Goal: Task Accomplishment & Management: Manage account settings

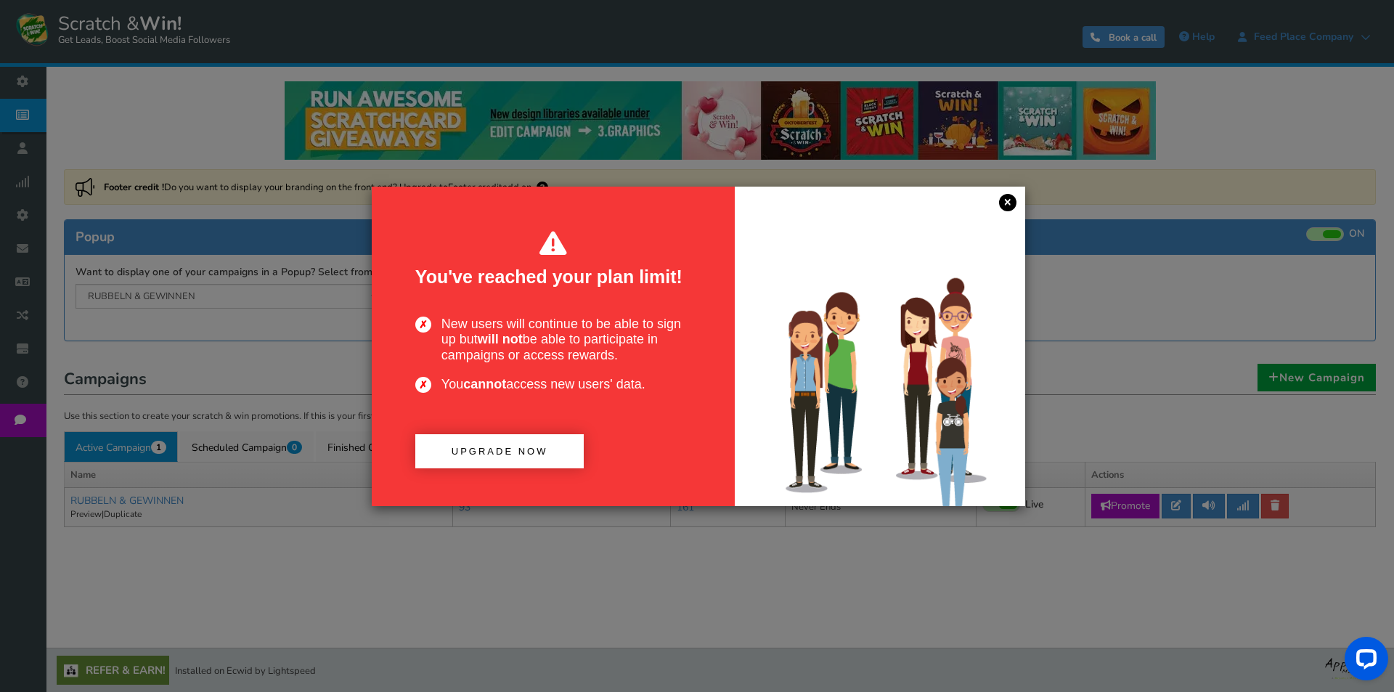
click at [1013, 200] on link "×" at bounding box center [1007, 202] width 17 height 17
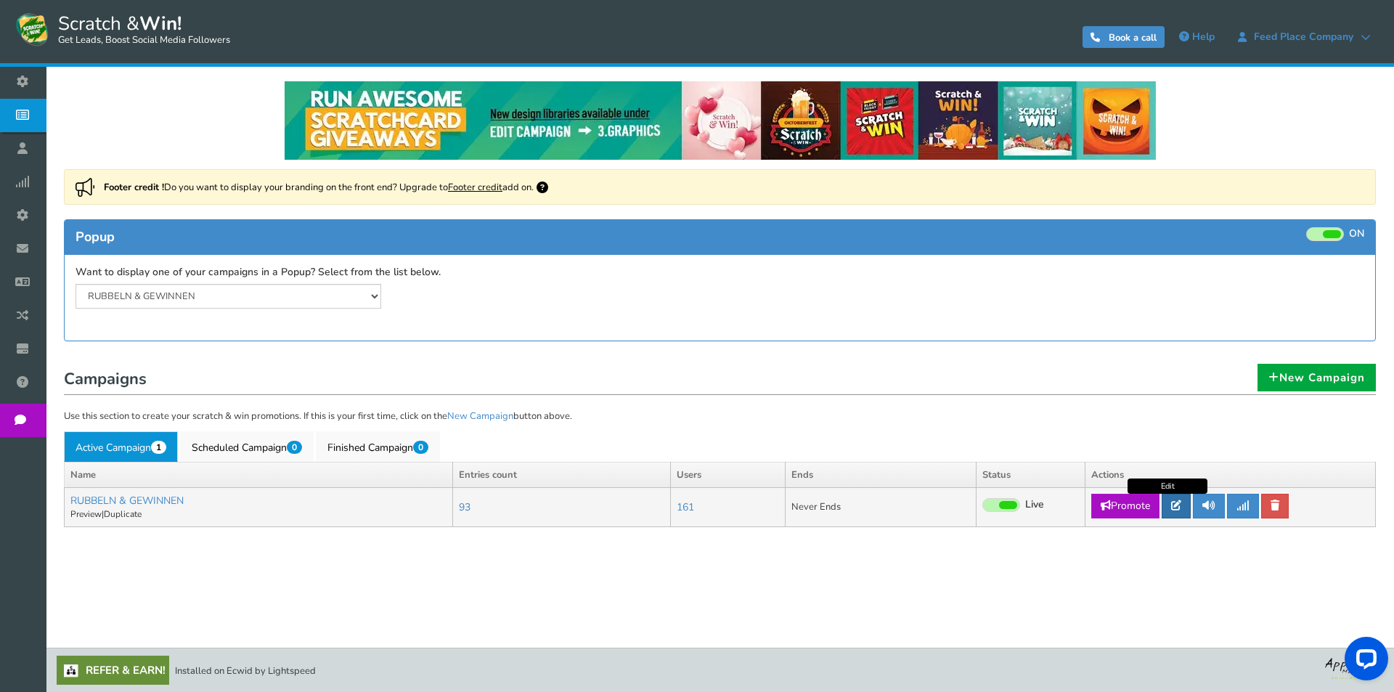
click at [1182, 503] on icon at bounding box center [1176, 505] width 10 height 10
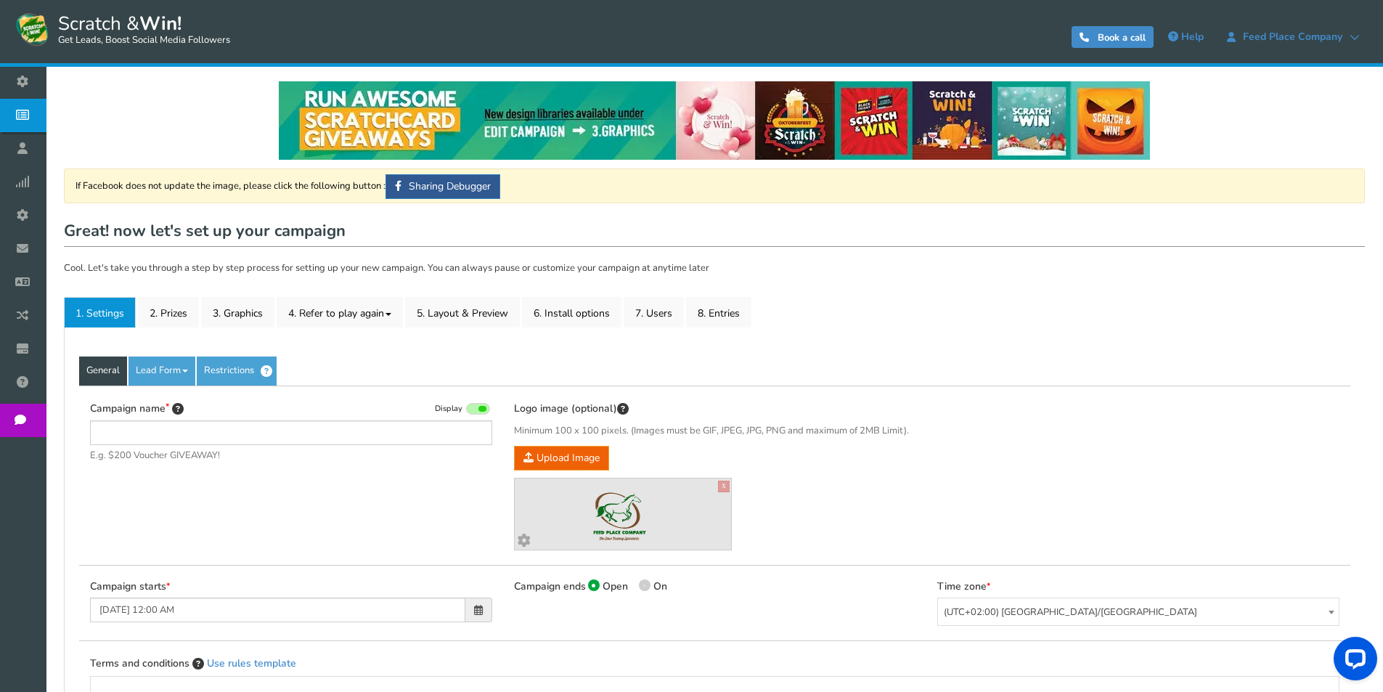
type input "RUBBELN & GEWINNEN"
click at [182, 317] on link "2. Prizes" at bounding box center [168, 312] width 61 height 31
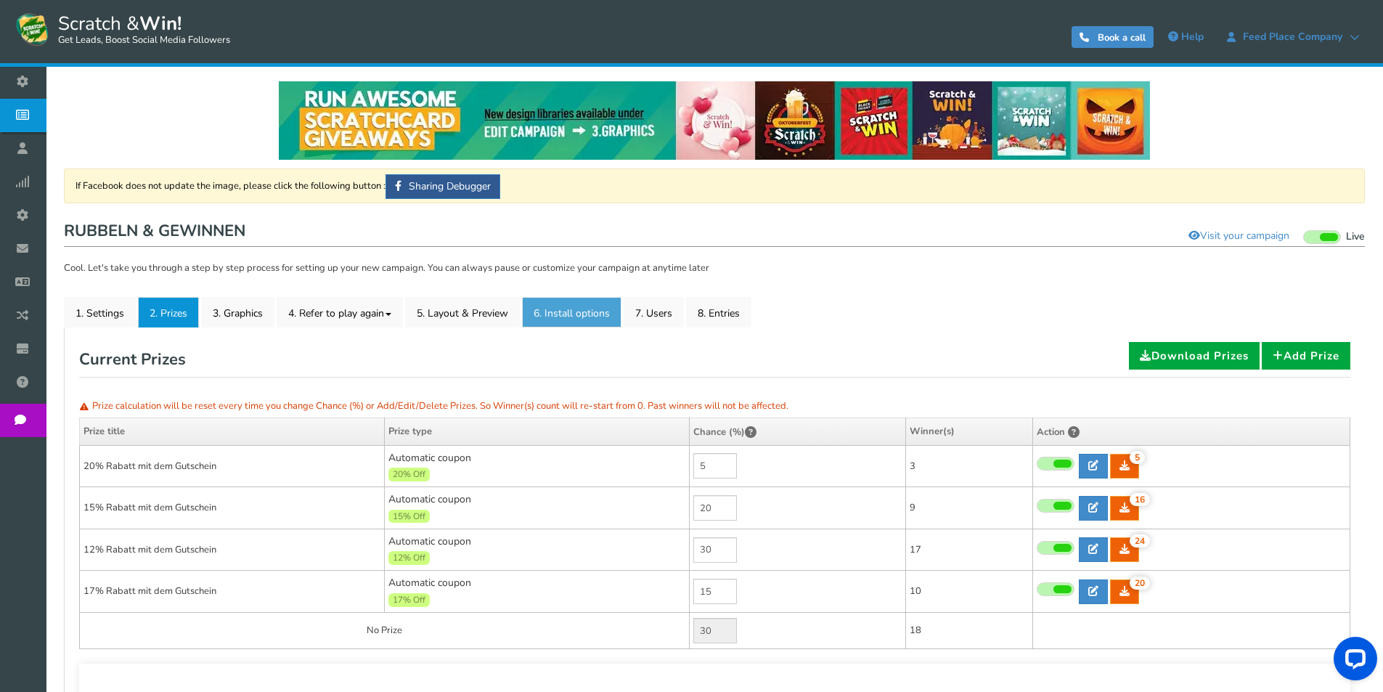
click at [591, 317] on link "6. Install options New" at bounding box center [571, 312] width 99 height 31
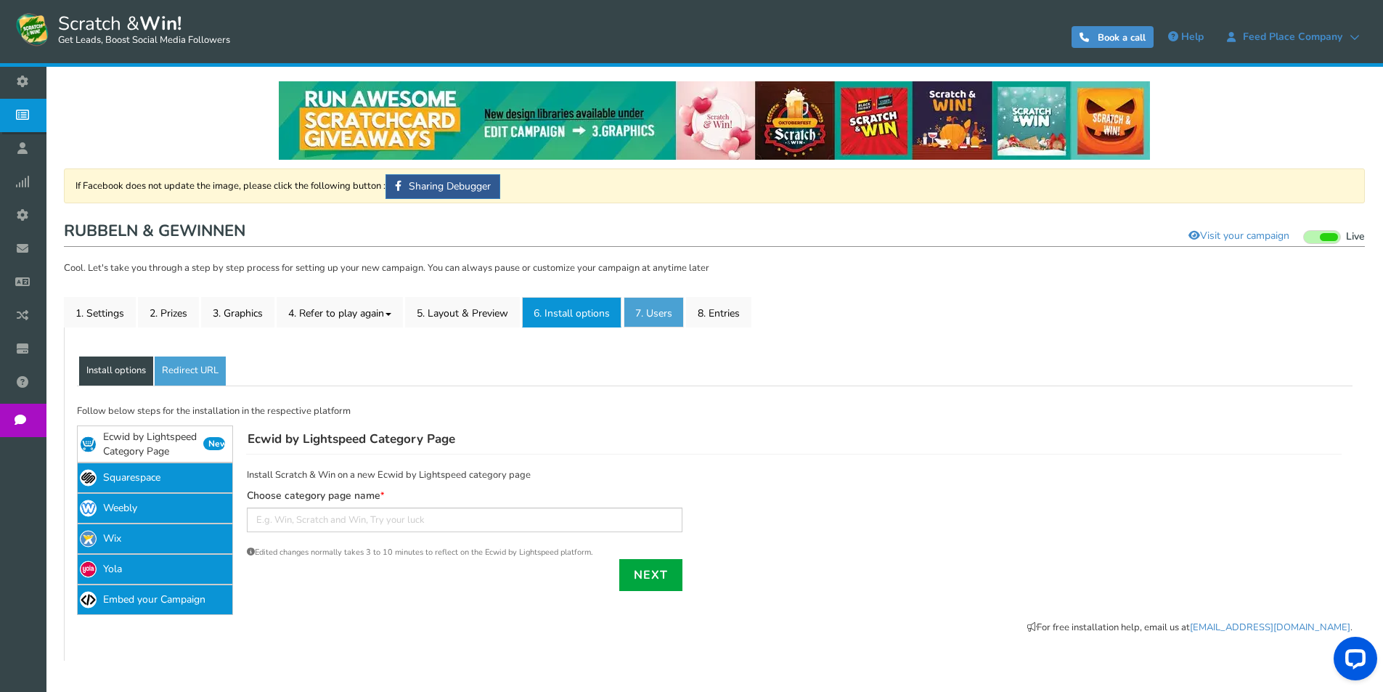
click at [658, 318] on link "7. Users" at bounding box center [654, 312] width 60 height 31
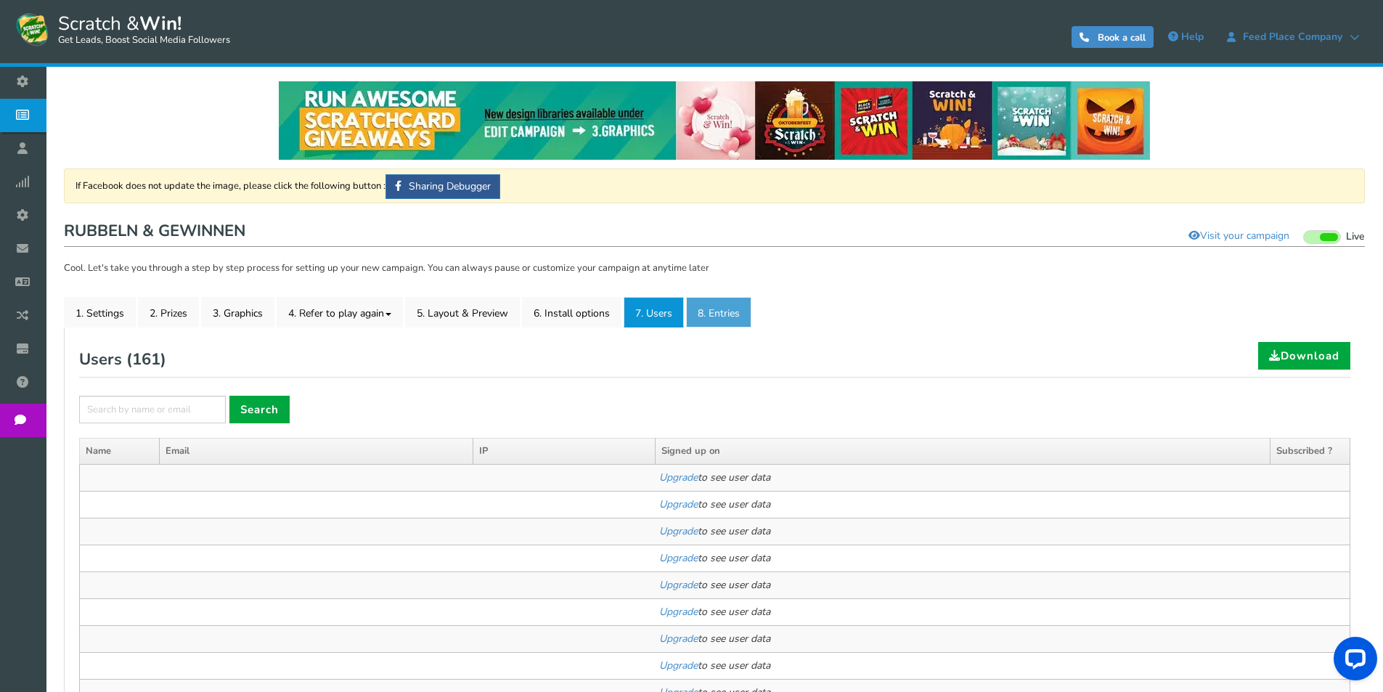
click at [725, 304] on link "8. Entries" at bounding box center [718, 312] width 65 height 31
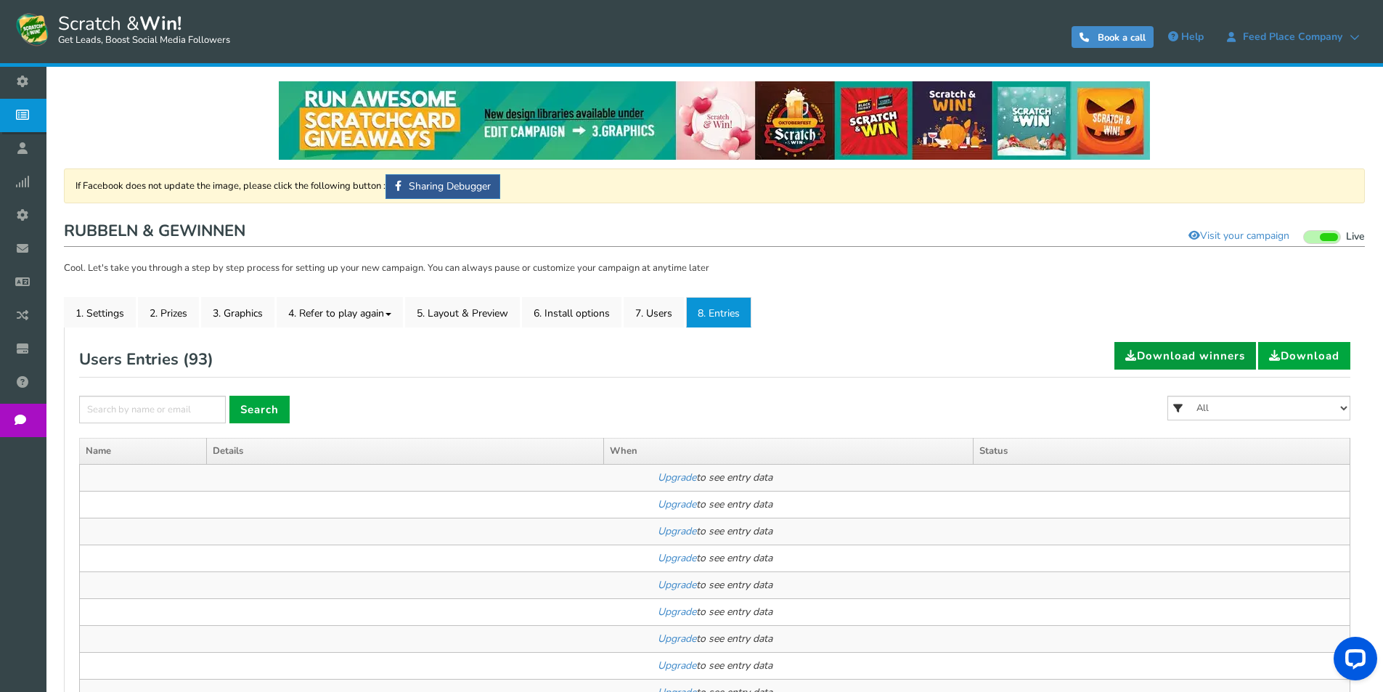
click at [1198, 349] on link "Download winners" at bounding box center [1186, 356] width 142 height 28
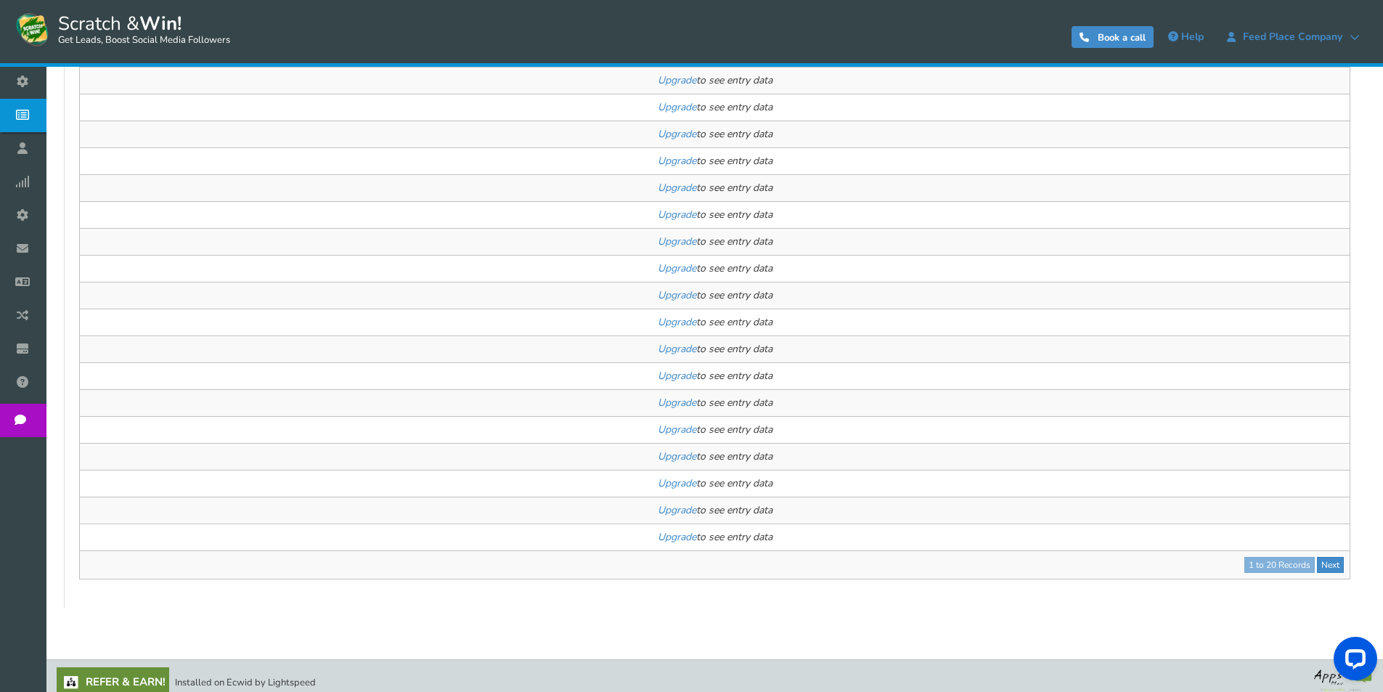
scroll to position [463, 0]
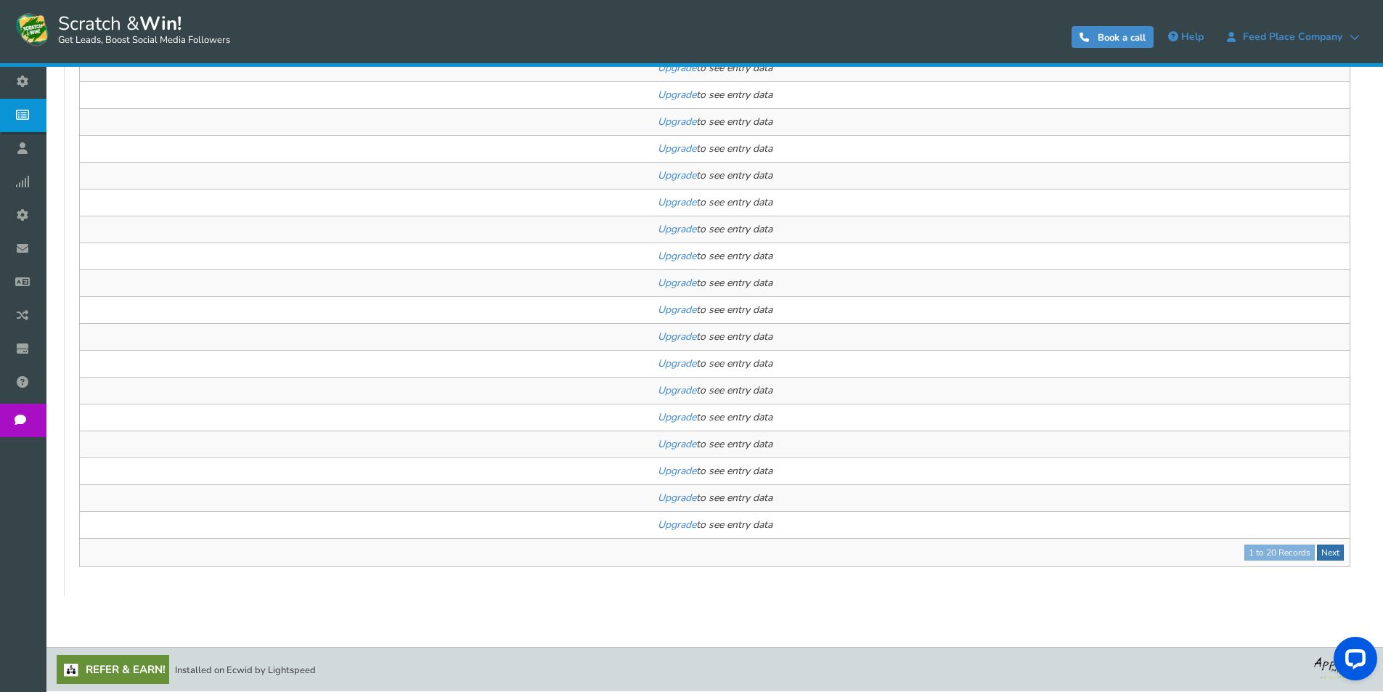
click at [1333, 554] on link "Next" at bounding box center [1330, 553] width 27 height 16
click at [1333, 553] on link "Next" at bounding box center [1330, 553] width 27 height 16
click at [0, 0] on div "● ● ● ● ● ●" at bounding box center [0, 0] width 0 height 0
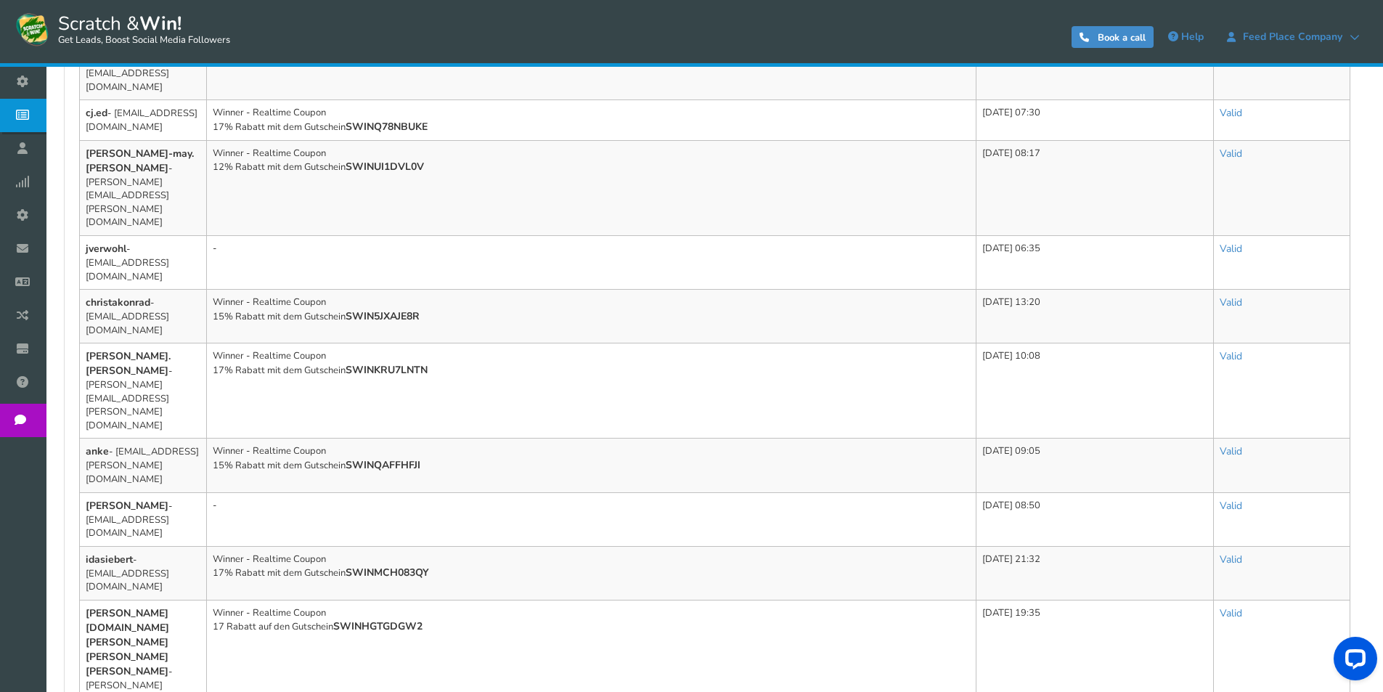
scroll to position [719, 0]
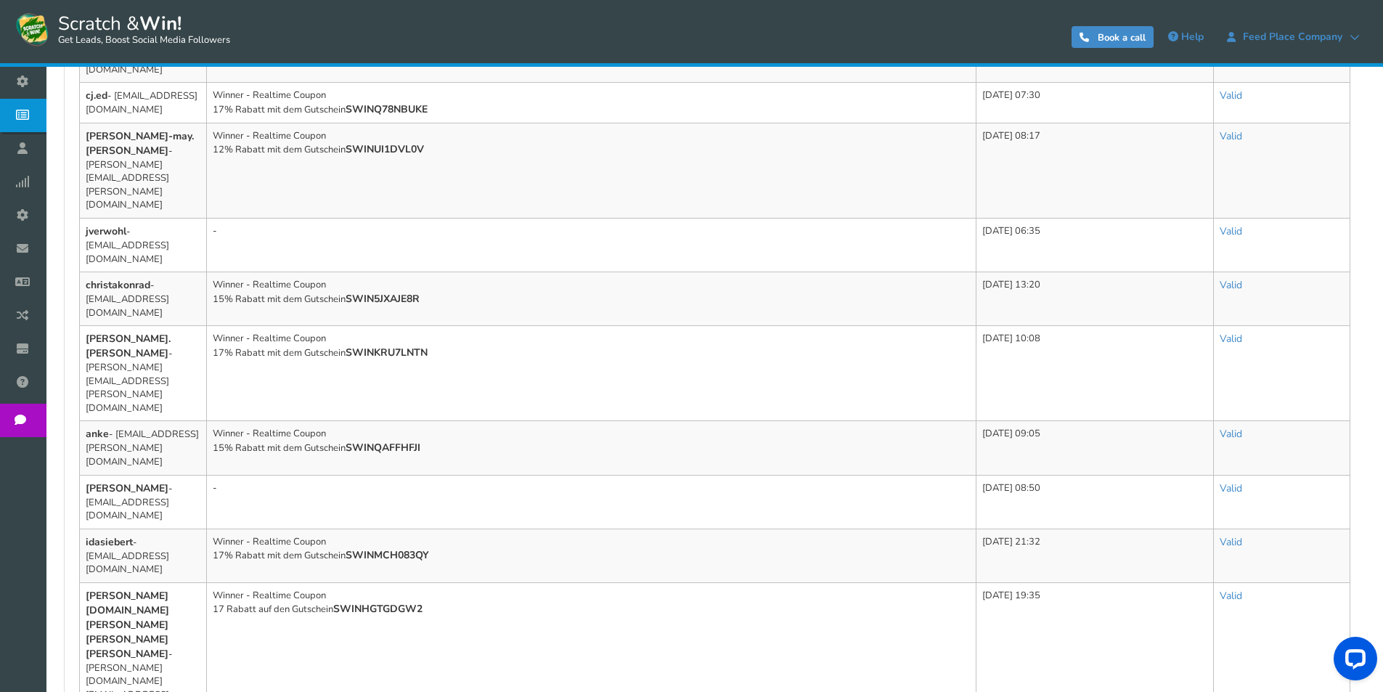
click at [0, 0] on div "● ● ● ● ● ●" at bounding box center [0, 0] width 0 height 0
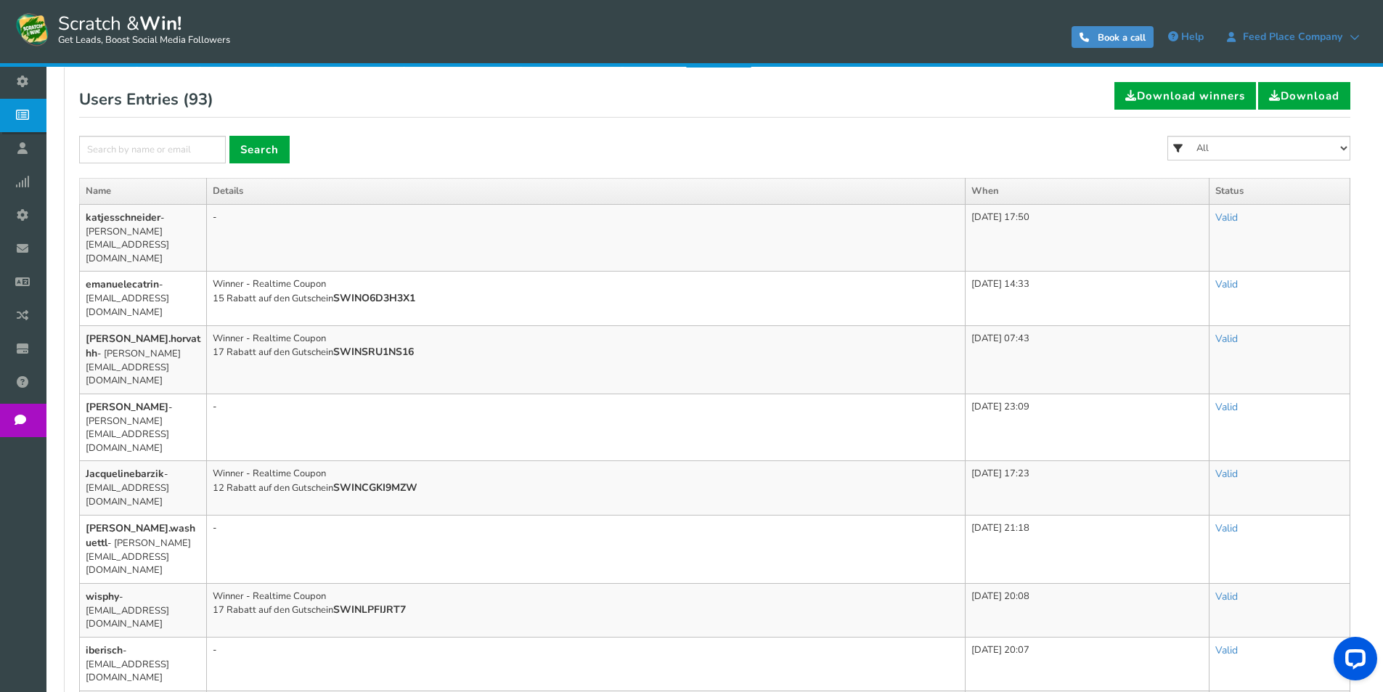
scroll to position [0, 0]
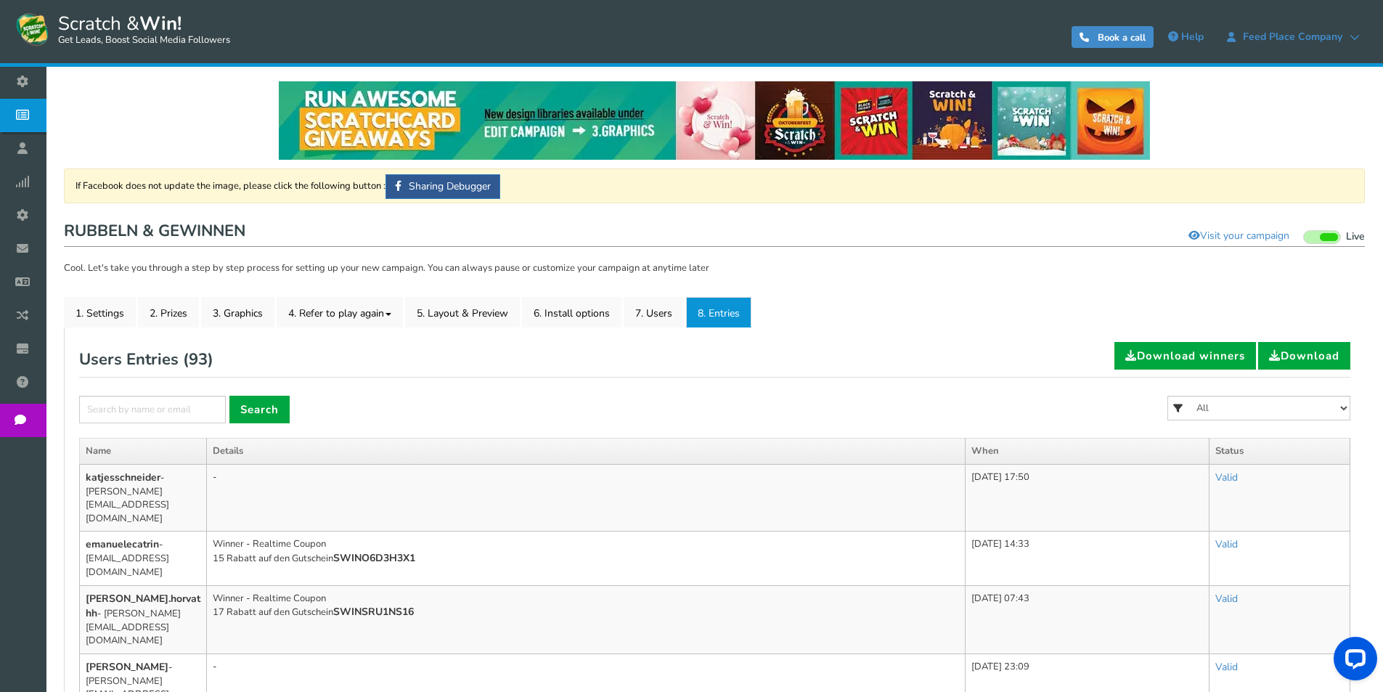
click at [745, 306] on link "8. Entries" at bounding box center [718, 312] width 65 height 31
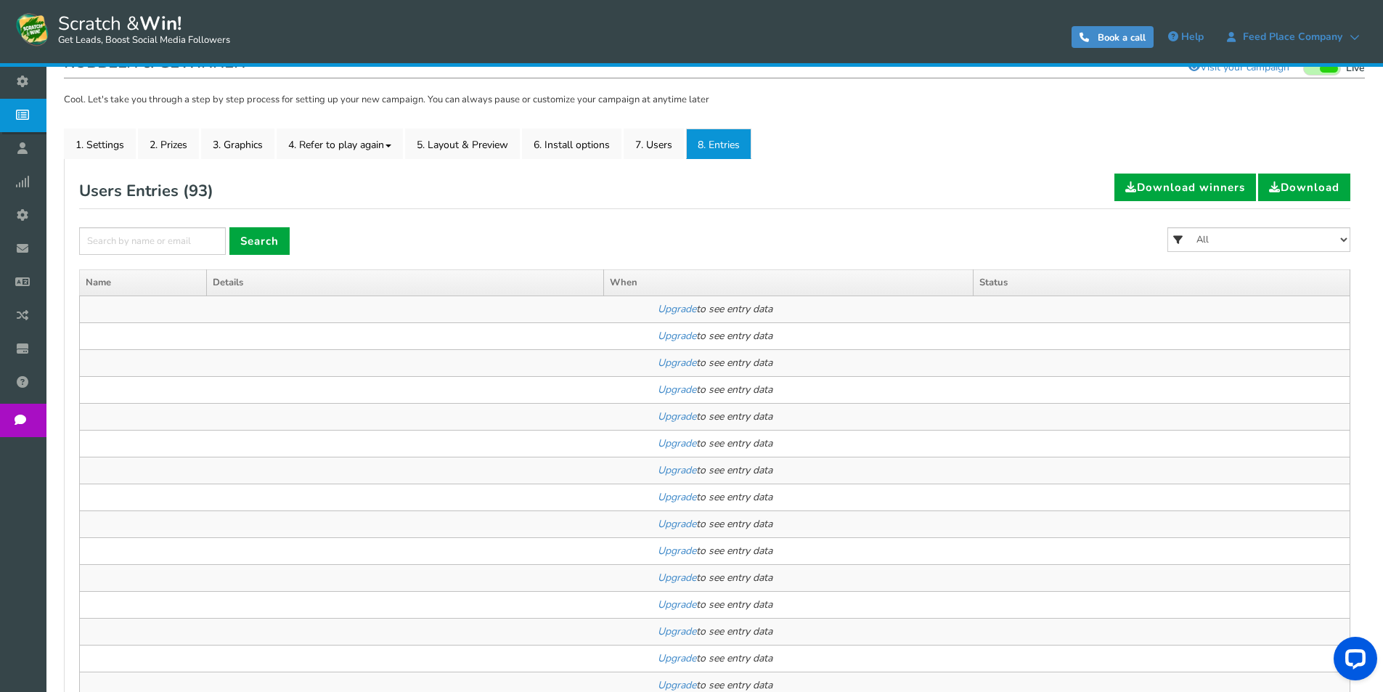
scroll to position [363, 0]
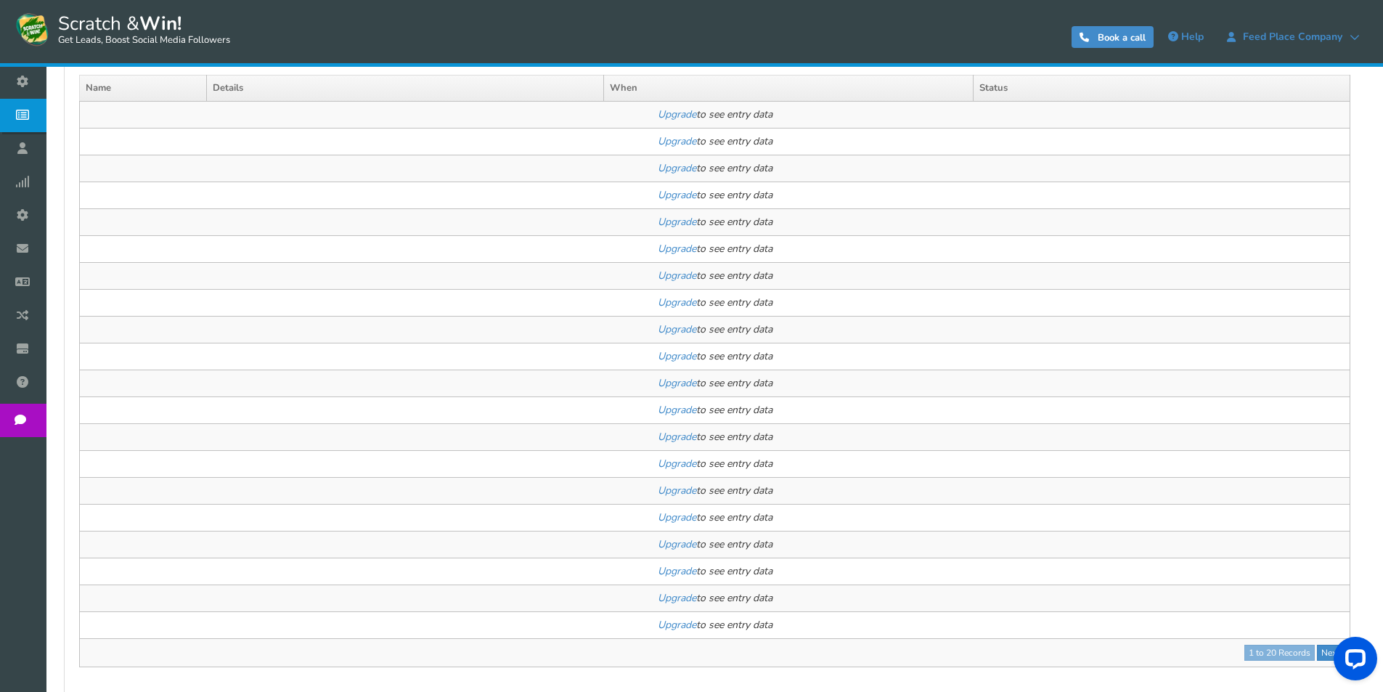
click at [692, 476] on td "Upgrade to see entry data" at bounding box center [715, 463] width 1271 height 27
click at [719, 501] on td "Upgrade to see entry data" at bounding box center [715, 490] width 1271 height 27
click at [673, 494] on link "Upgrade" at bounding box center [677, 491] width 38 height 14
